Goal: Information Seeking & Learning: Learn about a topic

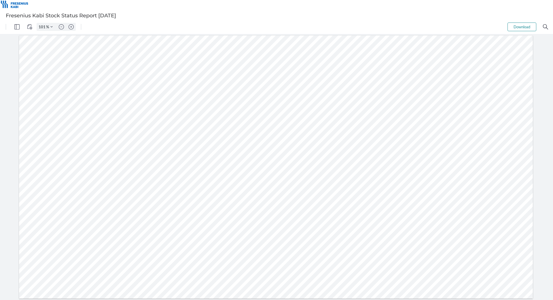
click at [221, 50] on div at bounding box center [276, 166] width 515 height 263
type input "151"
drag, startPoint x: 383, startPoint y: 112, endPoint x: 353, endPoint y: 113, distance: 29.1
click at [353, 113] on div at bounding box center [387, 191] width 770 height 393
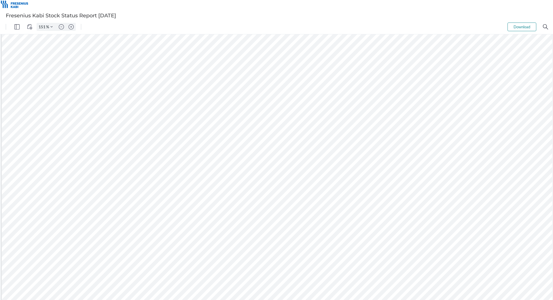
click at [381, 116] on div at bounding box center [387, 191] width 770 height 393
drag, startPoint x: 381, startPoint y: 116, endPoint x: 354, endPoint y: 116, distance: 27.1
click at [354, 116] on div at bounding box center [387, 191] width 770 height 393
click at [322, 122] on div at bounding box center [387, 191] width 770 height 393
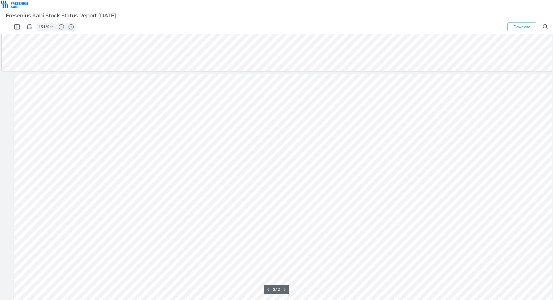
type input "1"
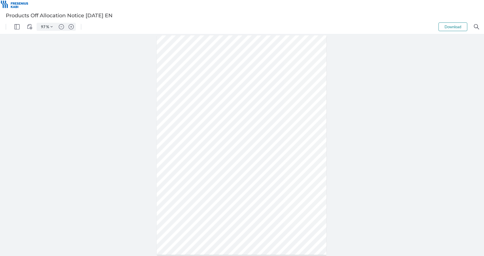
type input "115"
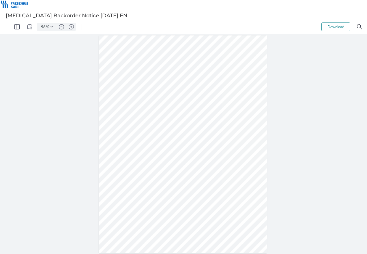
type input "115"
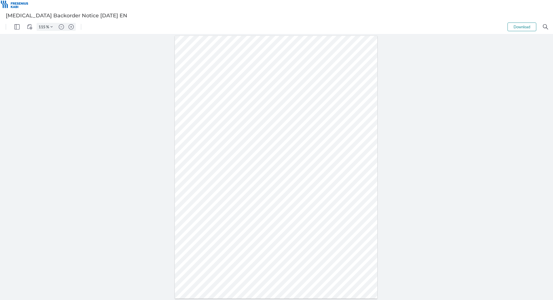
click at [403, 193] on div at bounding box center [276, 166] width 553 height 265
